Goal: Transaction & Acquisition: Purchase product/service

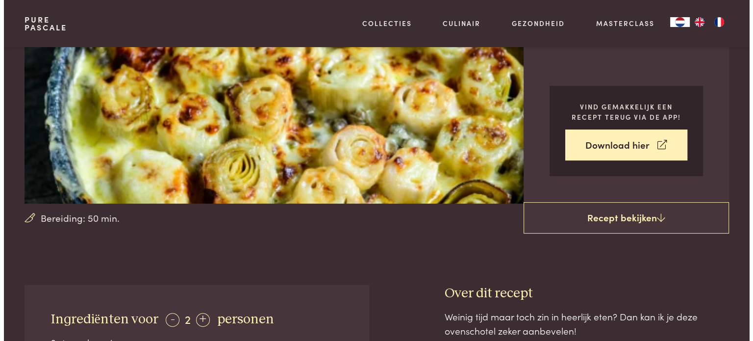
scroll to position [175, 0]
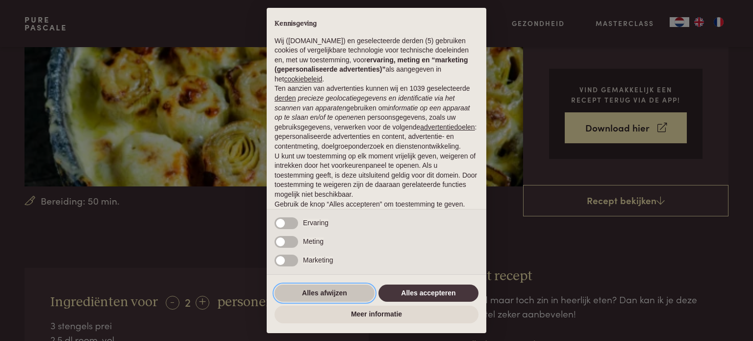
click at [324, 287] on button "Alles afwijzen" at bounding box center [324, 293] width 100 height 18
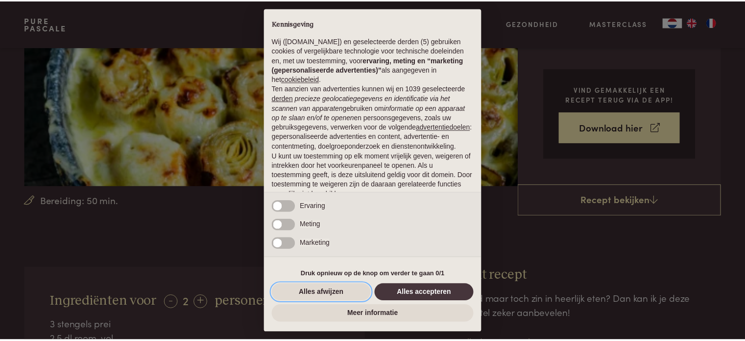
scroll to position [53, 0]
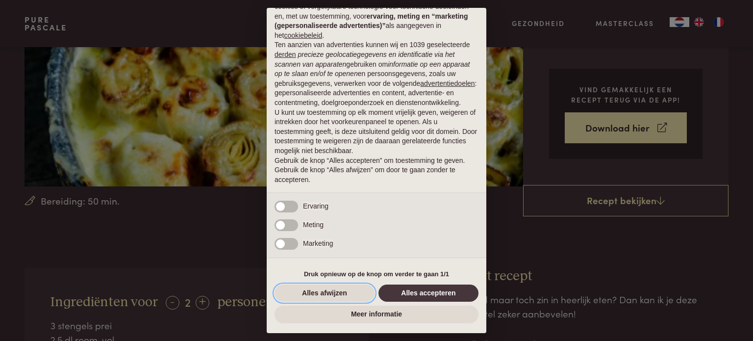
click at [335, 293] on button "Alles afwijzen" at bounding box center [324, 293] width 100 height 18
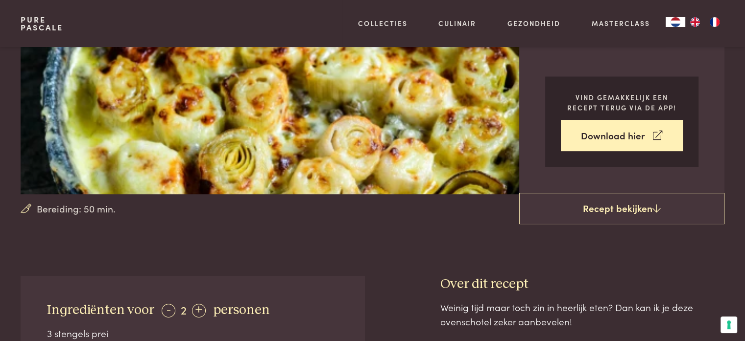
scroll to position [167, 0]
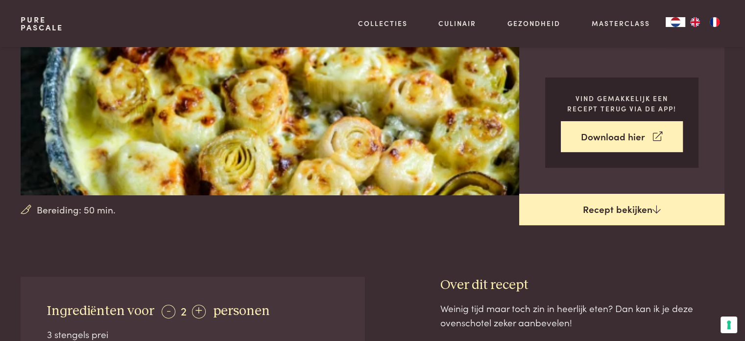
click at [558, 203] on link "Recept bekijken" at bounding box center [622, 209] width 205 height 31
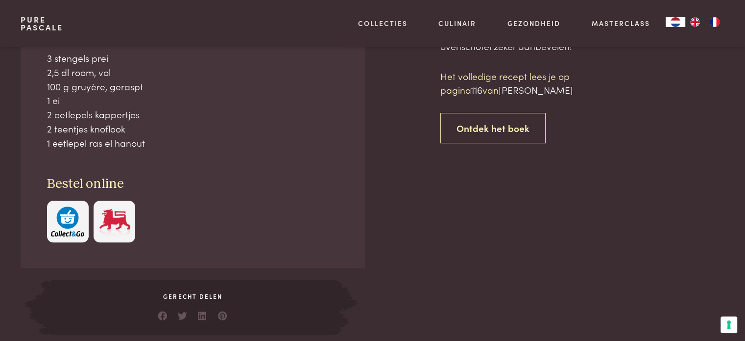
scroll to position [443, 0]
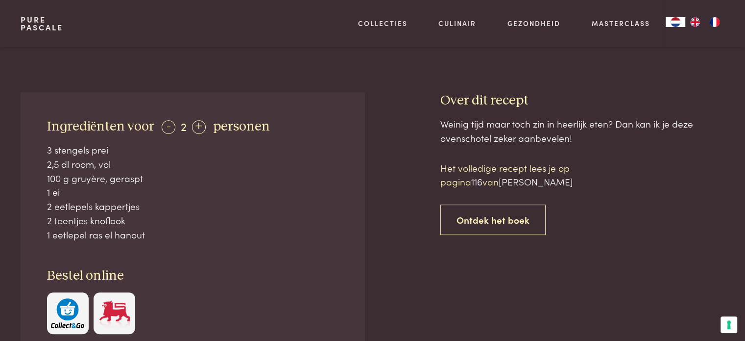
scroll to position [355, 0]
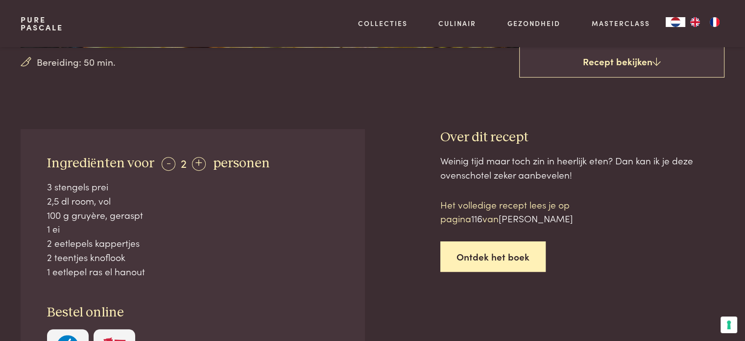
click at [467, 265] on link "Ontdek het boek" at bounding box center [493, 256] width 105 height 31
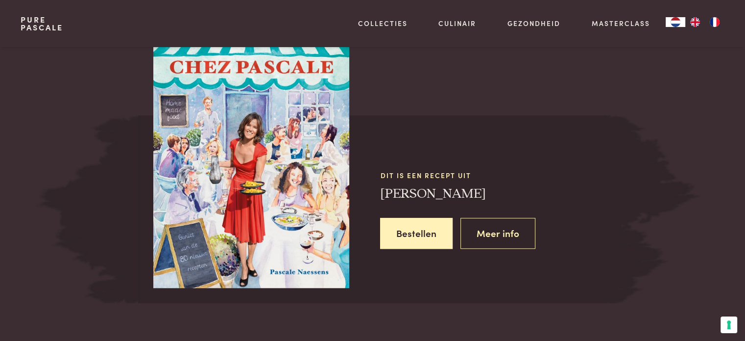
scroll to position [880, 0]
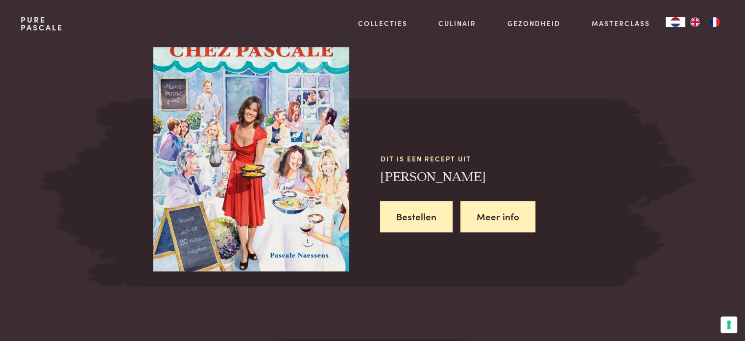
click at [496, 219] on link "Meer info" at bounding box center [498, 216] width 75 height 31
